Goal: Navigation & Orientation: Find specific page/section

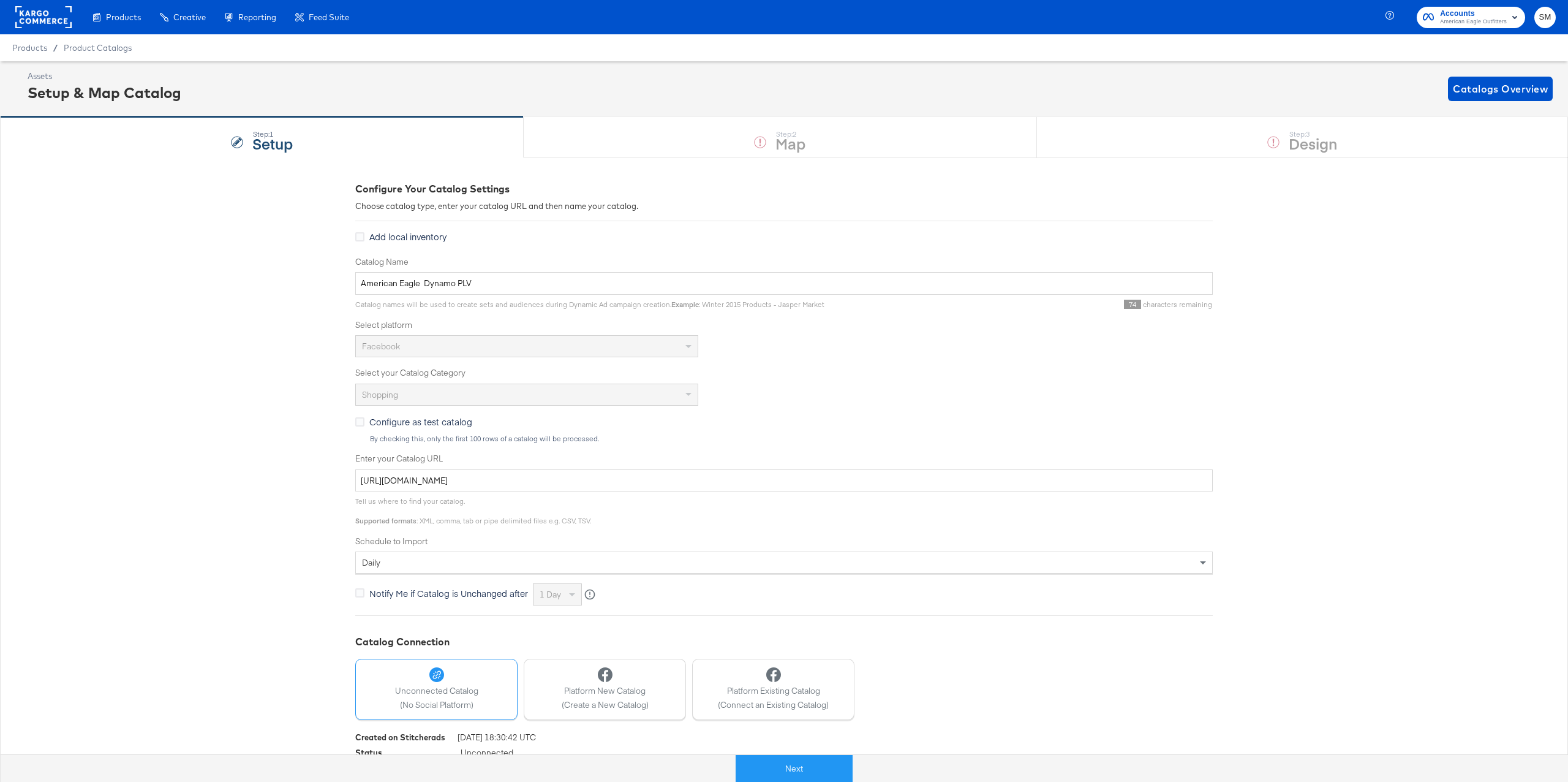
click at [61, 26] on rect at bounding box center [43, 17] width 56 height 22
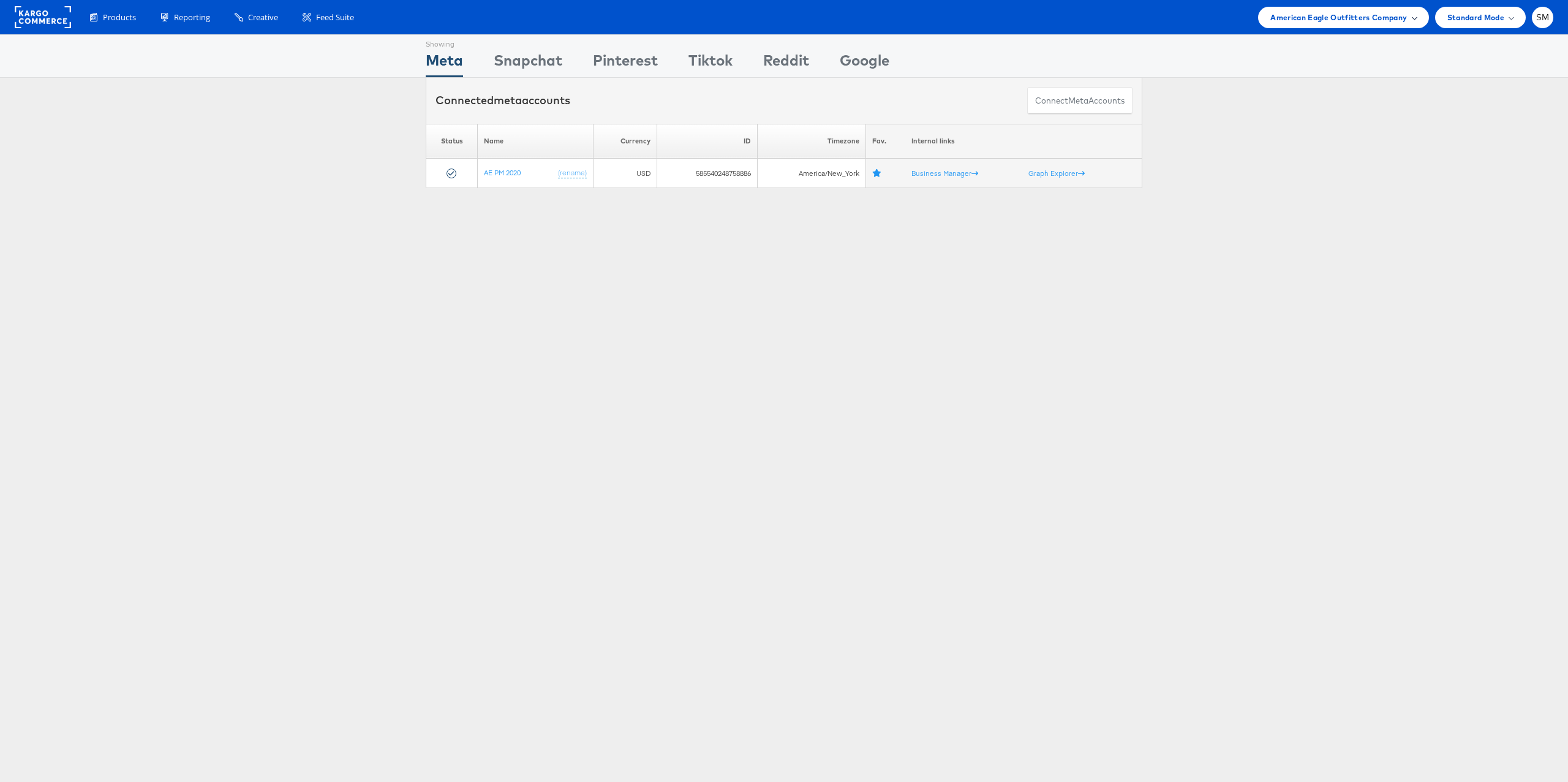
click at [1321, 14] on span "American Eagle Outfitters Company" at bounding box center [1339, 17] width 137 height 13
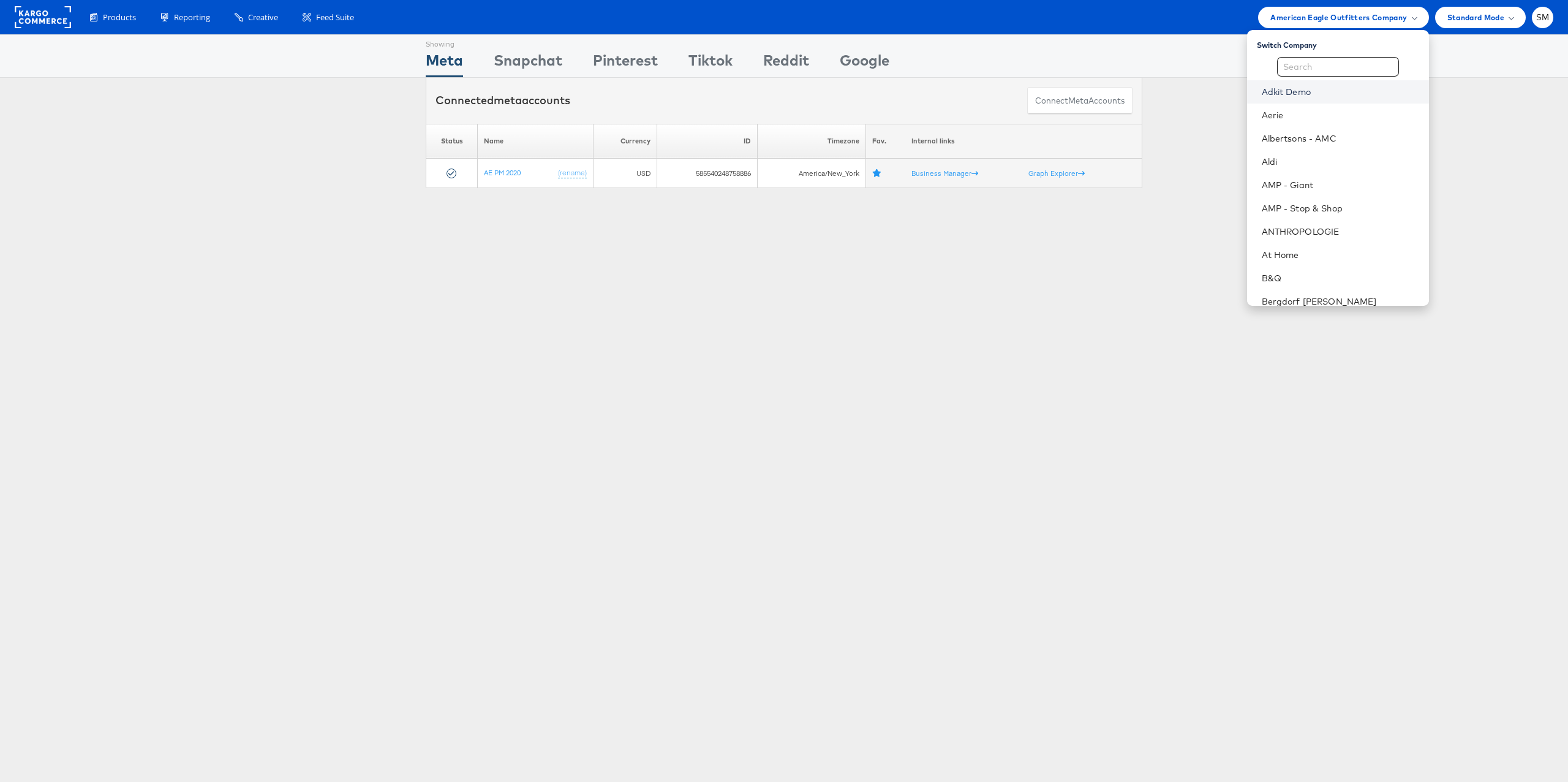
click at [1293, 92] on link "Adkit Demo" at bounding box center [1341, 92] width 157 height 12
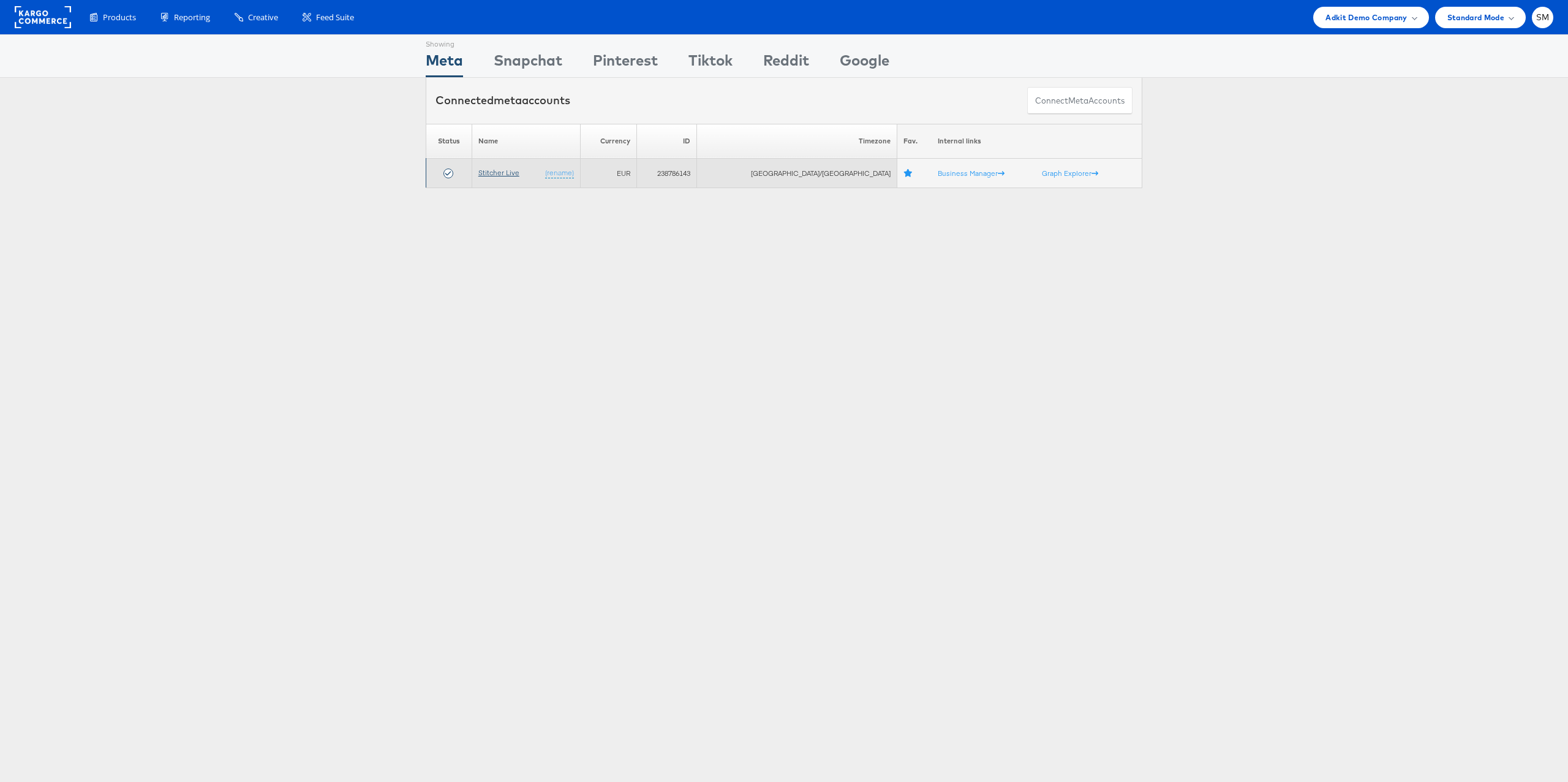
click at [510, 175] on link "Stitcher Live" at bounding box center [499, 172] width 41 height 9
